Goal: Information Seeking & Learning: Learn about a topic

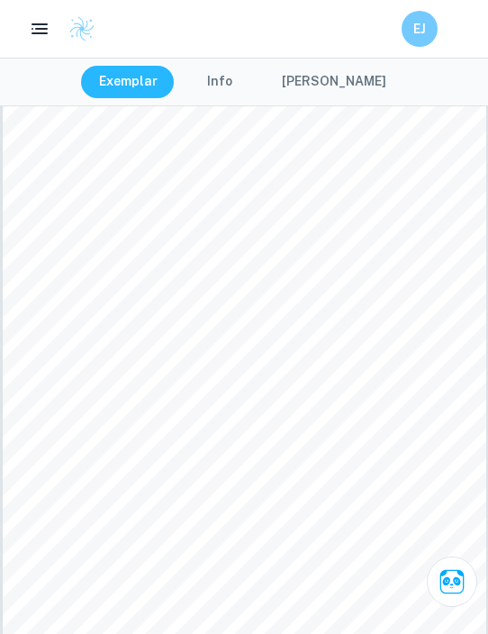
scroll to position [4521, 0]
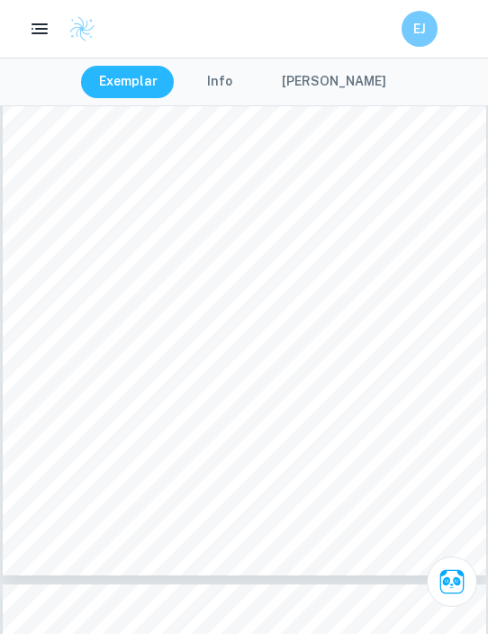
scroll to position [3506, 0]
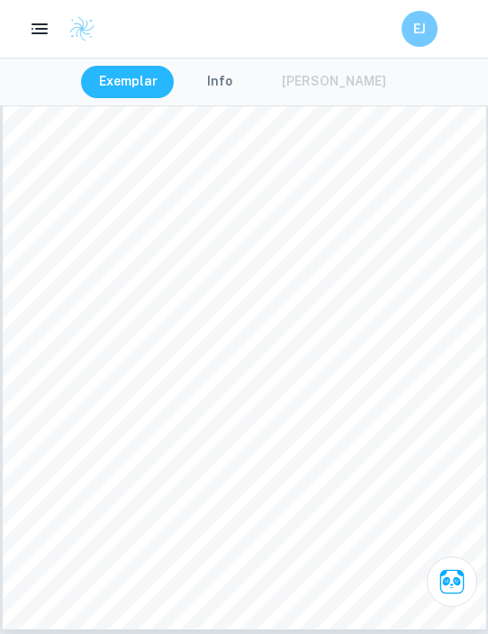
scroll to position [5936, 0]
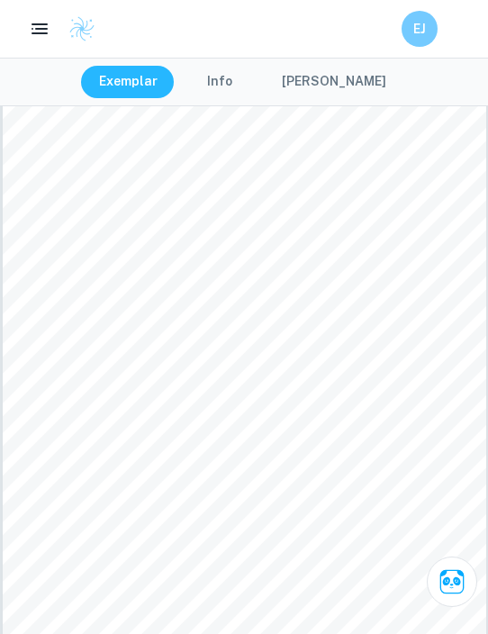
scroll to position [4381, 0]
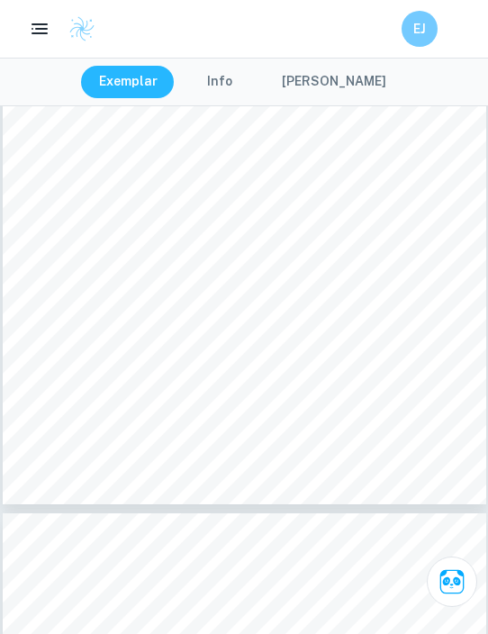
scroll to position [7742, 0]
